Goal: Task Accomplishment & Management: Use online tool/utility

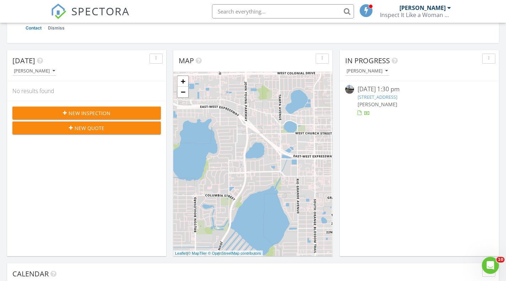
scroll to position [117, 0]
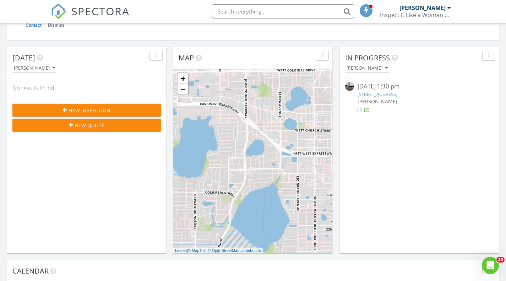
click at [397, 94] on link "100 S Eola Dr PH 115, Orlando, FL 32801" at bounding box center [377, 94] width 40 height 6
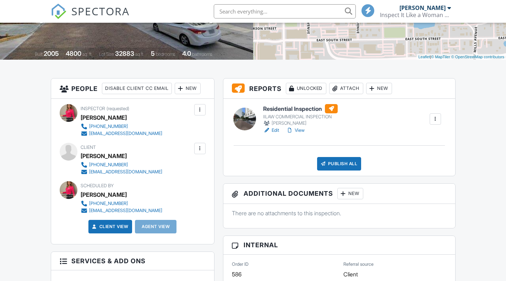
scroll to position [139, 0]
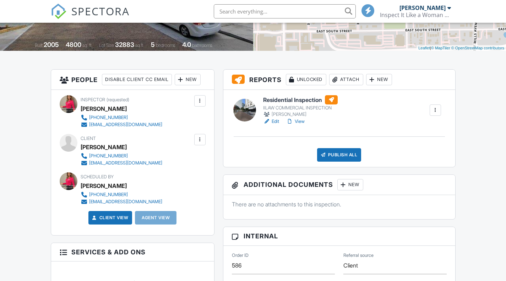
click at [298, 99] on h6 "Residential Inspection" at bounding box center [300, 99] width 75 height 9
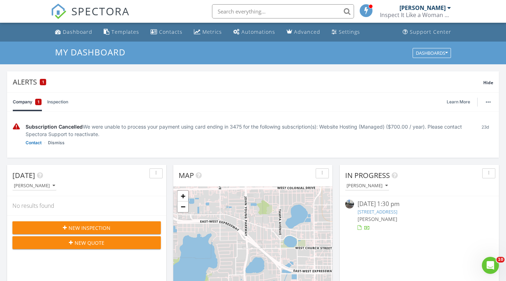
click at [397, 213] on link "100 S Eola Dr PH 115, Orlando, FL 32801" at bounding box center [377, 211] width 40 height 6
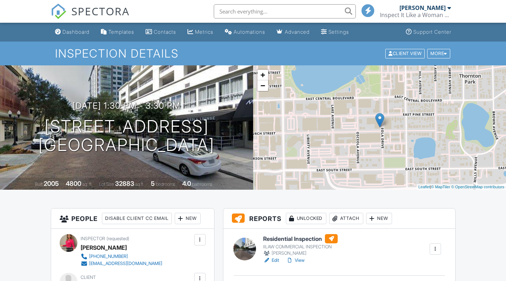
click at [305, 239] on h6 "Residential Inspection" at bounding box center [300, 238] width 75 height 9
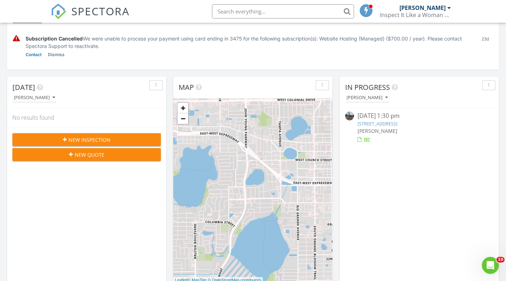
scroll to position [101, 0]
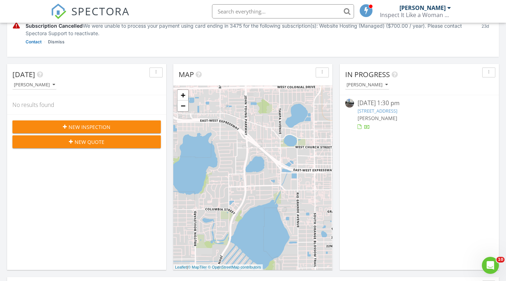
click at [397, 111] on link "100 S Eola Dr PH 115, Orlando, FL 32801" at bounding box center [377, 111] width 40 height 6
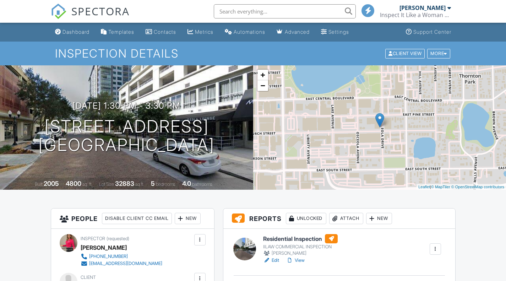
click at [305, 239] on h6 "Residential Inspection" at bounding box center [300, 238] width 75 height 9
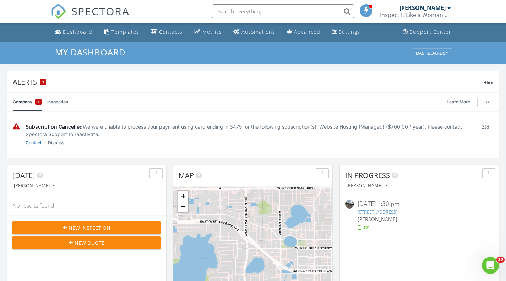
click at [397, 213] on link "100 S Eola Dr PH 115, Orlando, FL 32801" at bounding box center [377, 211] width 40 height 6
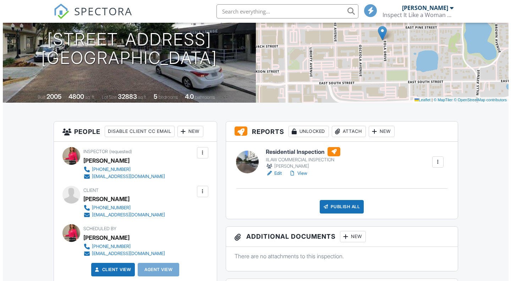
scroll to position [88, 0]
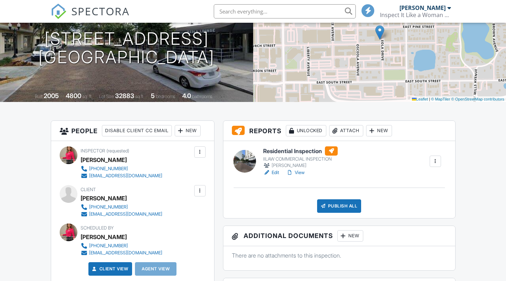
click at [333, 205] on div "Publish All" at bounding box center [339, 205] width 44 height 13
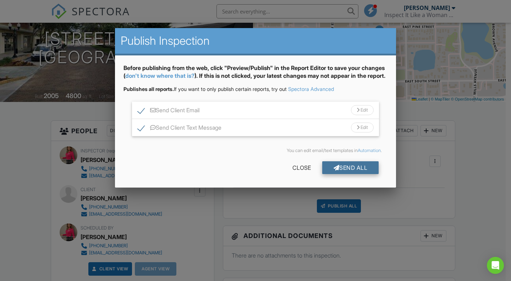
click at [345, 172] on div "Send All" at bounding box center [350, 167] width 57 height 13
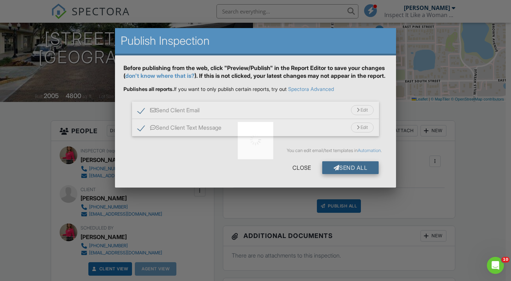
scroll to position [0, 0]
